Goal: Share content: Share content

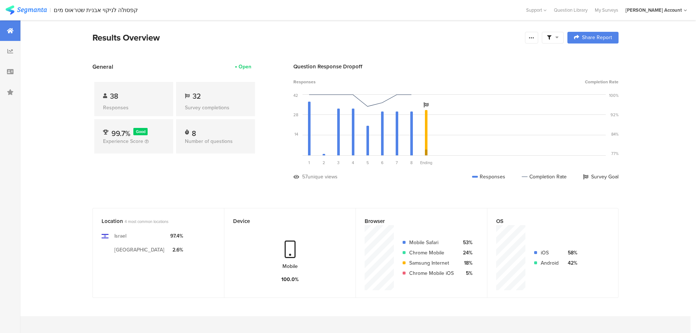
scroll to position [11, 0]
click at [8, 30] on icon at bounding box center [10, 31] width 7 height 6
click at [79, 11] on div "קפסולה לניקוי אבנית שטראוס מים" at bounding box center [96, 10] width 84 height 7
click at [37, 11] on img at bounding box center [25, 9] width 41 height 9
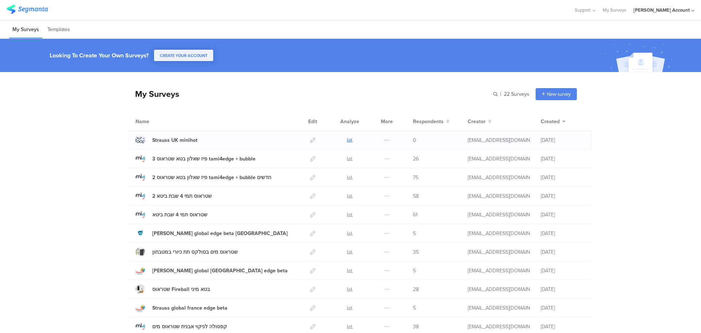
click at [348, 142] on icon at bounding box center [349, 139] width 5 height 5
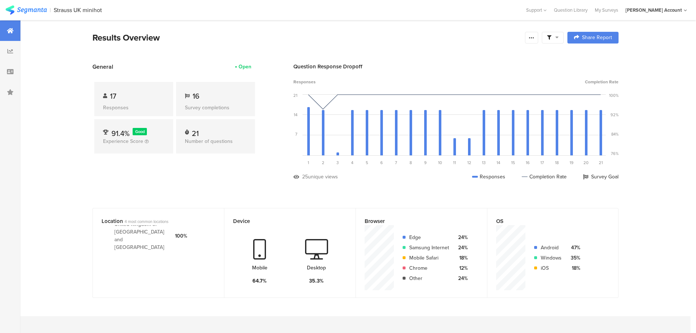
click at [603, 38] on span "Share Report" at bounding box center [597, 37] width 30 height 5
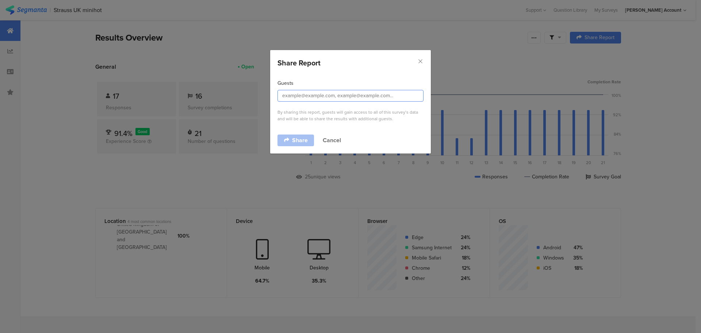
click at [310, 92] on input "dialog" at bounding box center [351, 96] width 146 height 12
type input "מ"
type input "natti.eder@gmail.com"
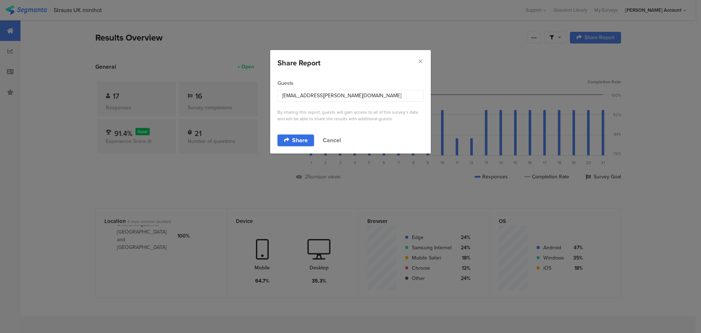
click at [294, 137] on span "Share" at bounding box center [300, 140] width 16 height 6
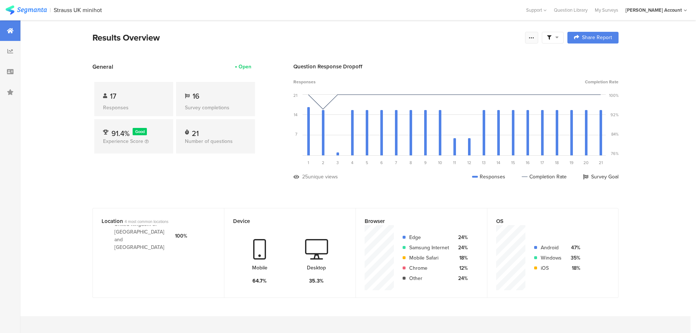
click at [538, 37] on div at bounding box center [531, 38] width 13 height 12
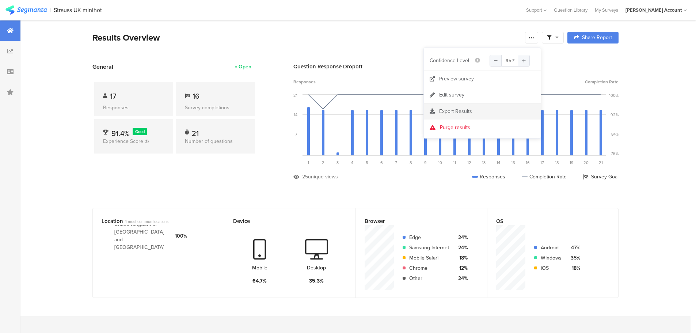
click at [480, 109] on div at bounding box center [482, 111] width 117 height 7
click at [474, 114] on div at bounding box center [482, 111] width 117 height 7
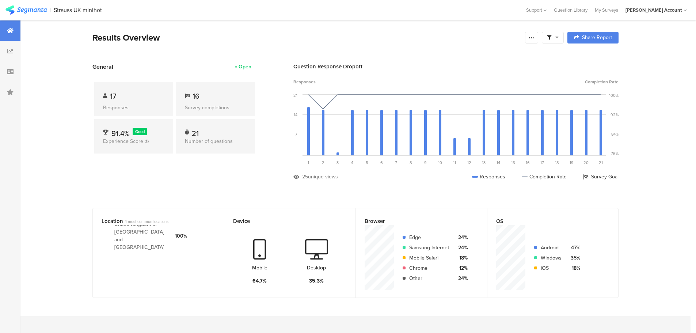
click at [682, 11] on div "[PERSON_NAME] Account" at bounding box center [653, 10] width 56 height 7
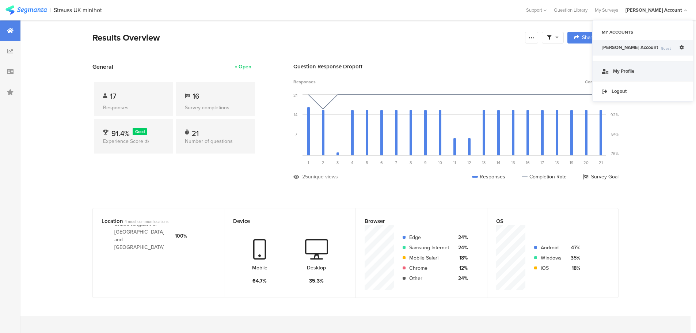
click at [638, 73] on link "My Profile" at bounding box center [642, 71] width 100 height 20
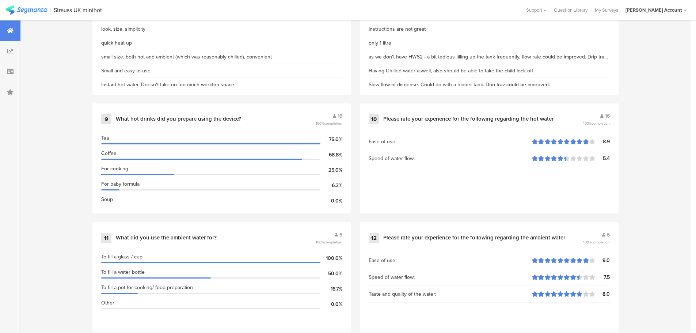
scroll to position [731, 0]
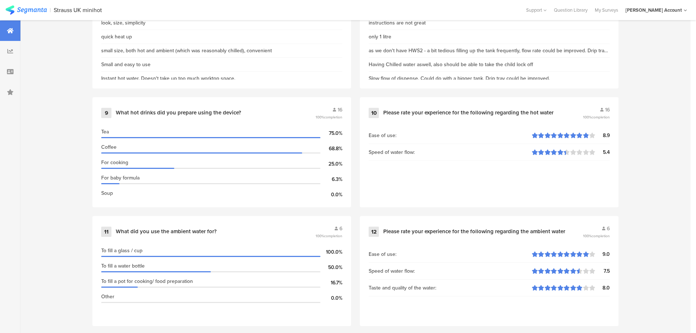
click at [16, 111] on div at bounding box center [10, 113] width 20 height 1647
